Goal: Task Accomplishment & Management: Manage account settings

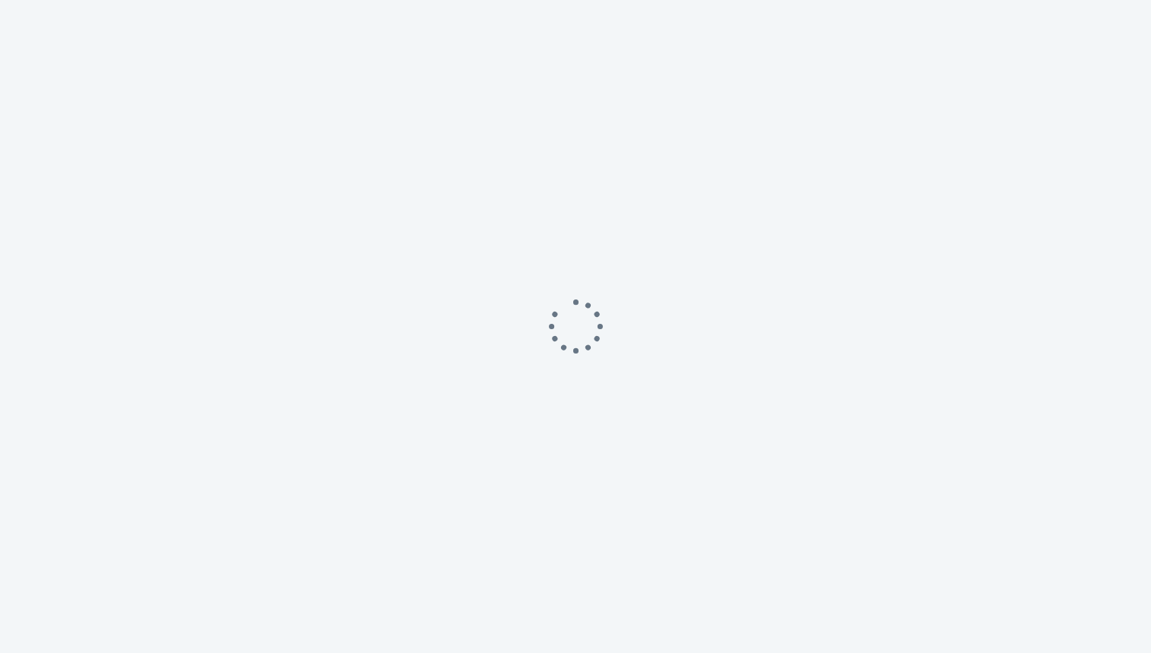
click at [558, 471] on div at bounding box center [575, 326] width 1151 height 653
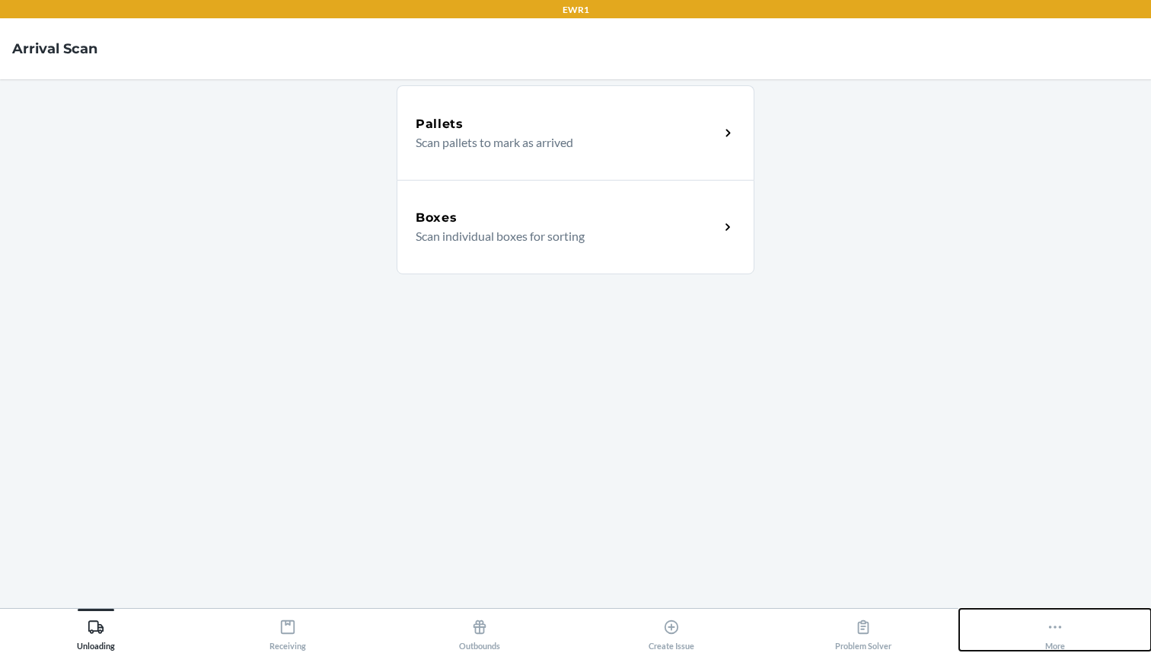
click at [1081, 627] on button "More" at bounding box center [1055, 629] width 192 height 42
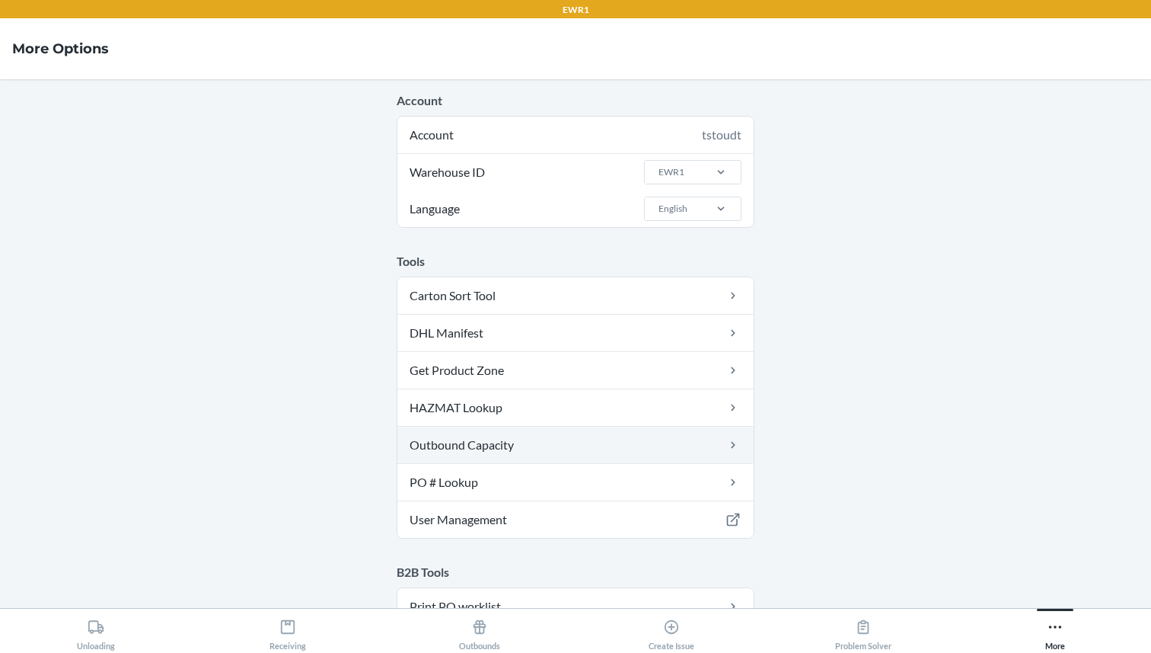
click at [448, 445] on link "Outbound Capacity" at bounding box center [575, 444] width 356 height 37
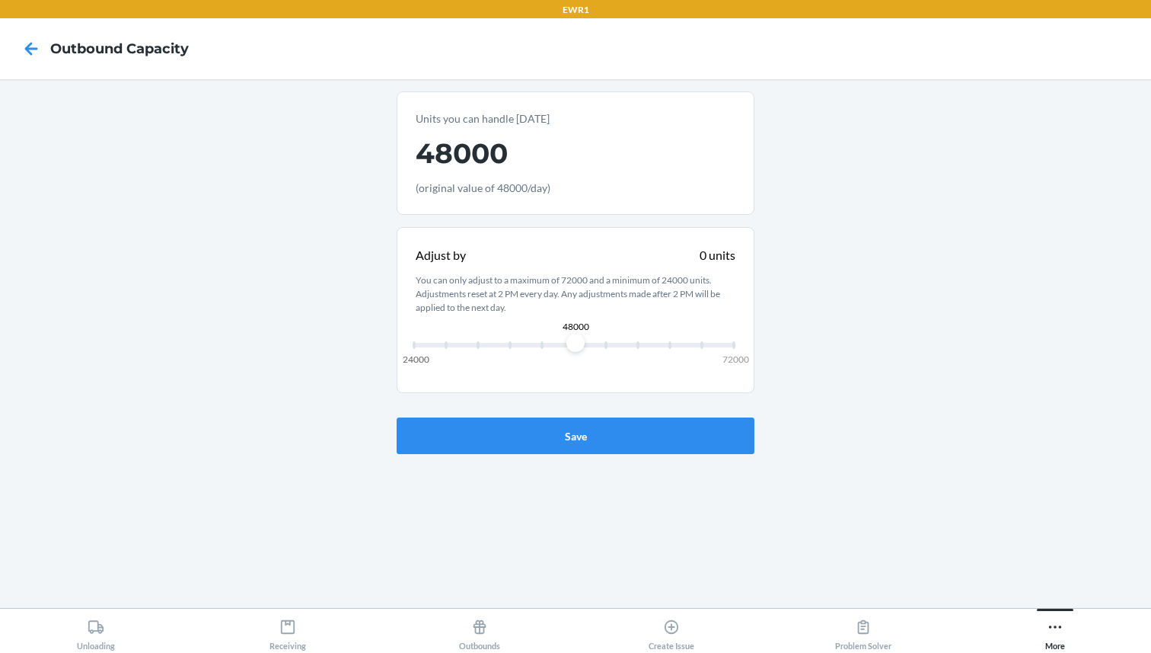
click at [510, 339] on div "48000 24000 72000" at bounding box center [576, 344] width 320 height 11
click at [536, 429] on button "Save" at bounding box center [576, 435] width 358 height 37
click at [294, 634] on icon at bounding box center [287, 626] width 17 height 17
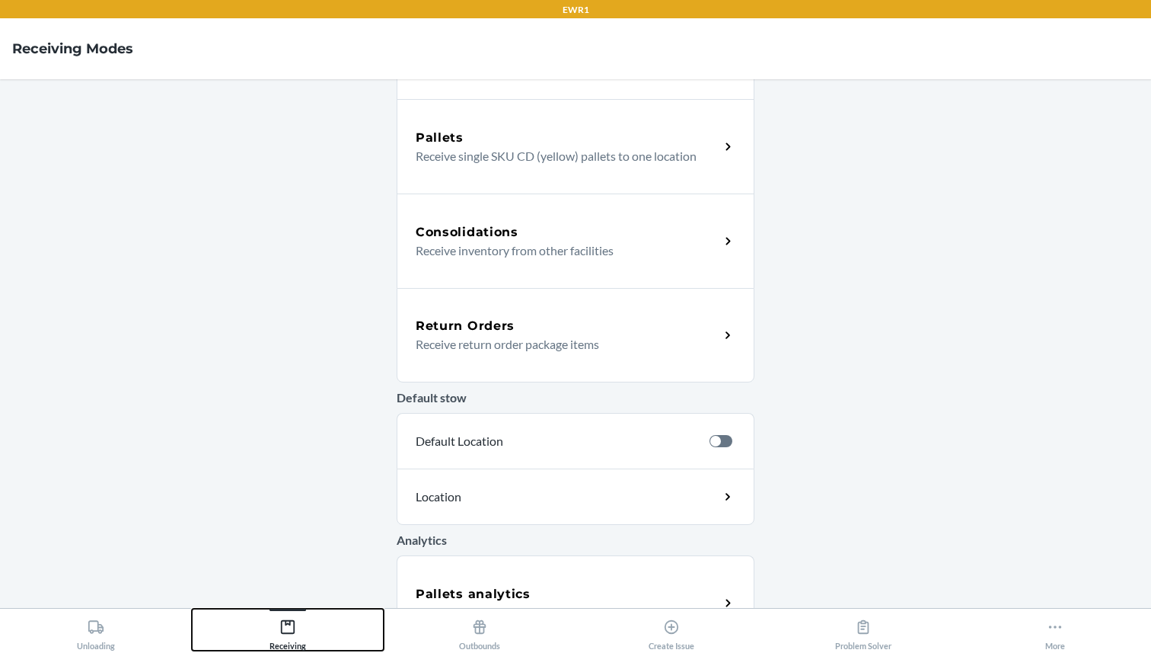
scroll to position [409, 0]
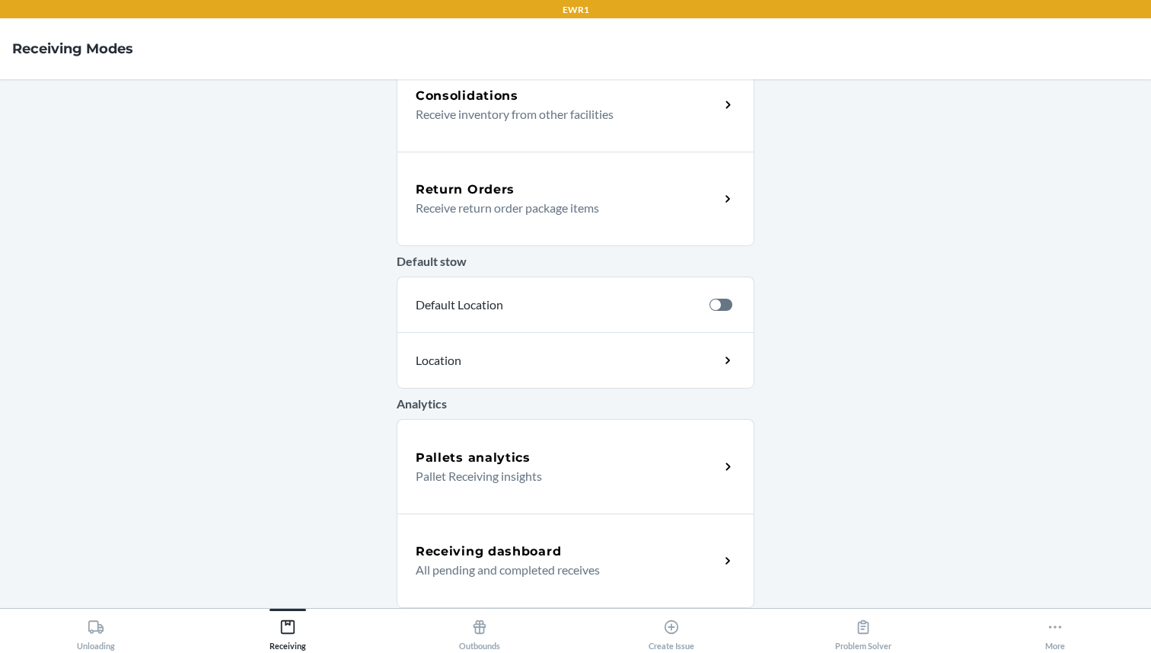
click at [558, 535] on div "Receiving dashboard All pending and completed receives" at bounding box center [576, 560] width 358 height 94
